Goal: Transaction & Acquisition: Book appointment/travel/reservation

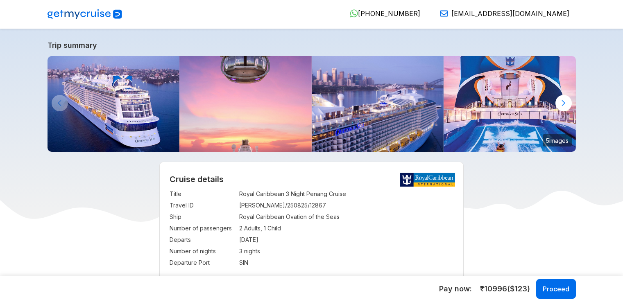
select select "**"
select select "*"
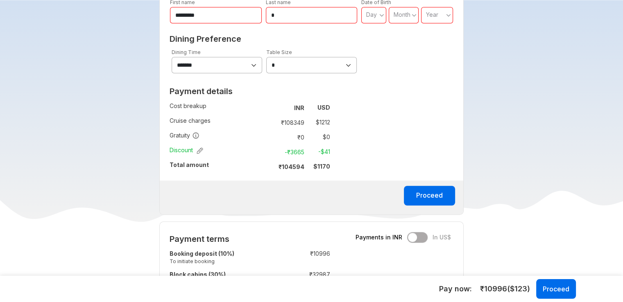
scroll to position [738, 0]
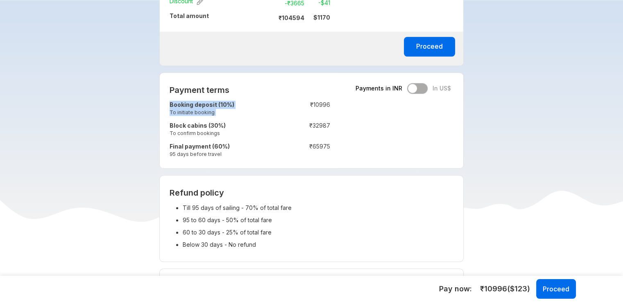
drag, startPoint x: 310, startPoint y: 103, endPoint x: 337, endPoint y: 100, distance: 26.9
click at [337, 100] on div "Payment terms Payments in INR In US$ Booking deposit (10%) To initiate booking …" at bounding box center [250, 120] width 180 height 95
click at [352, 139] on div "Payment terms Payments in INR In US$ Booking deposit (10%) To initiate booking …" at bounding box center [311, 121] width 305 height 96
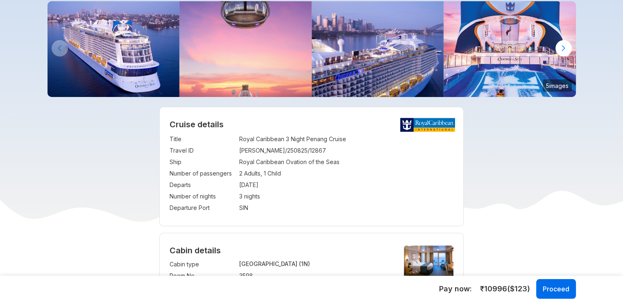
scroll to position [41, 0]
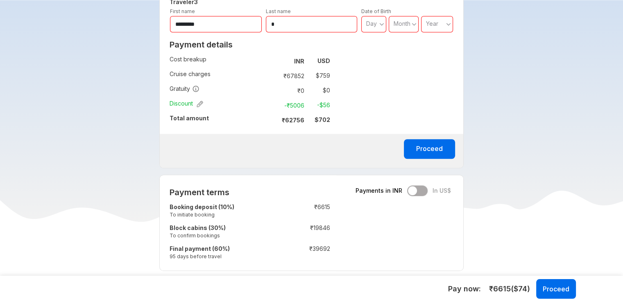
scroll to position [574, 0]
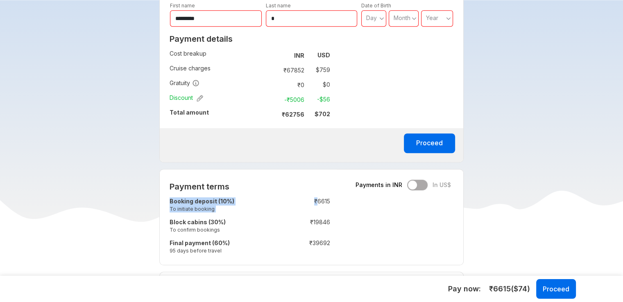
drag, startPoint x: 317, startPoint y: 203, endPoint x: 348, endPoint y: 200, distance: 30.9
click at [348, 200] on div "Payment terms Payments in INR In US$ Booking deposit (10%) To initiate booking …" at bounding box center [311, 217] width 305 height 96
click at [290, 151] on tbody "Proceed" at bounding box center [312, 147] width 304 height 24
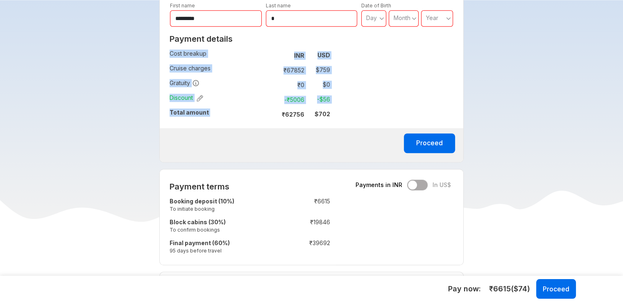
drag, startPoint x: 280, startPoint y: 117, endPoint x: 338, endPoint y: 113, distance: 58.8
click at [338, 113] on div "Payment details Cost breakup : INR USD Cruise charges : ₹ 67852 $ 759 Gratuity …" at bounding box center [250, 80] width 180 height 98
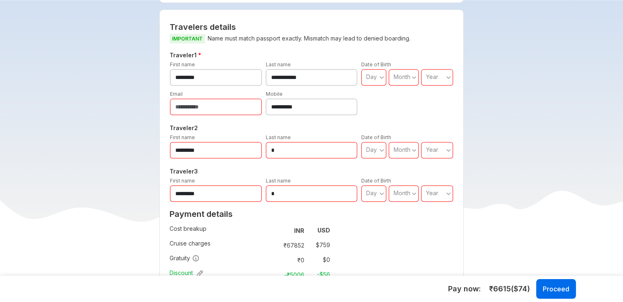
scroll to position [533, 0]
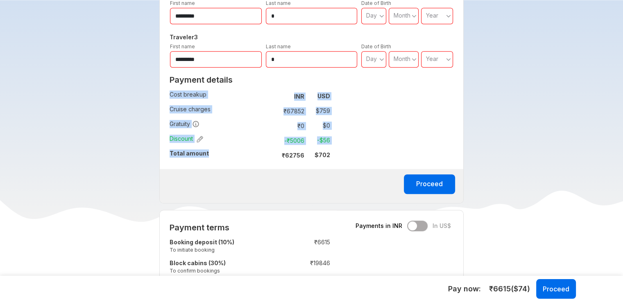
drag, startPoint x: 265, startPoint y: 153, endPoint x: 341, endPoint y: 155, distance: 75.8
click at [341, 155] on div "**********" at bounding box center [311, 39] width 305 height 329
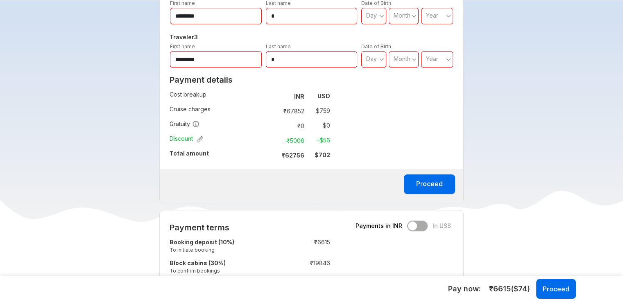
click at [366, 148] on div "**********" at bounding box center [311, 39] width 305 height 329
